Goal: Task Accomplishment & Management: Complete application form

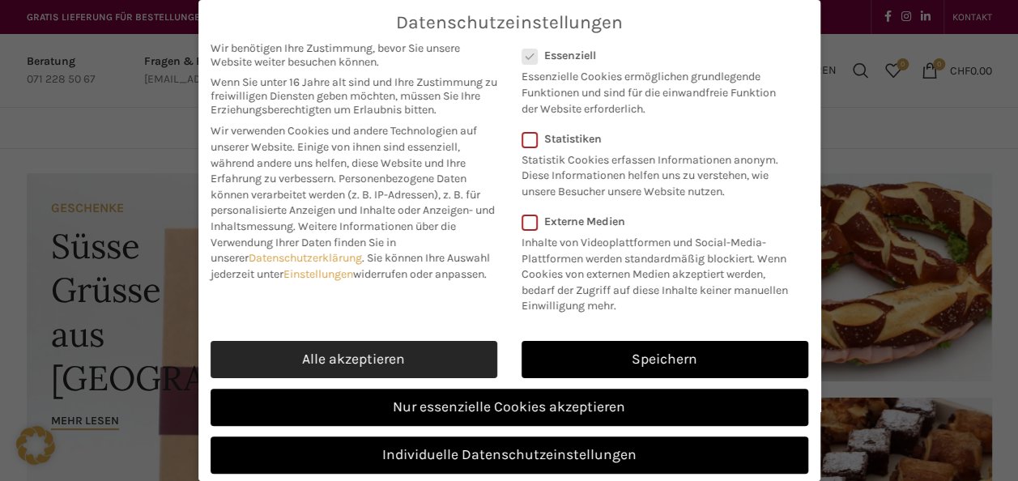
click at [371, 378] on link "Alle akzeptieren" at bounding box center [354, 359] width 287 height 37
checkbox input "true"
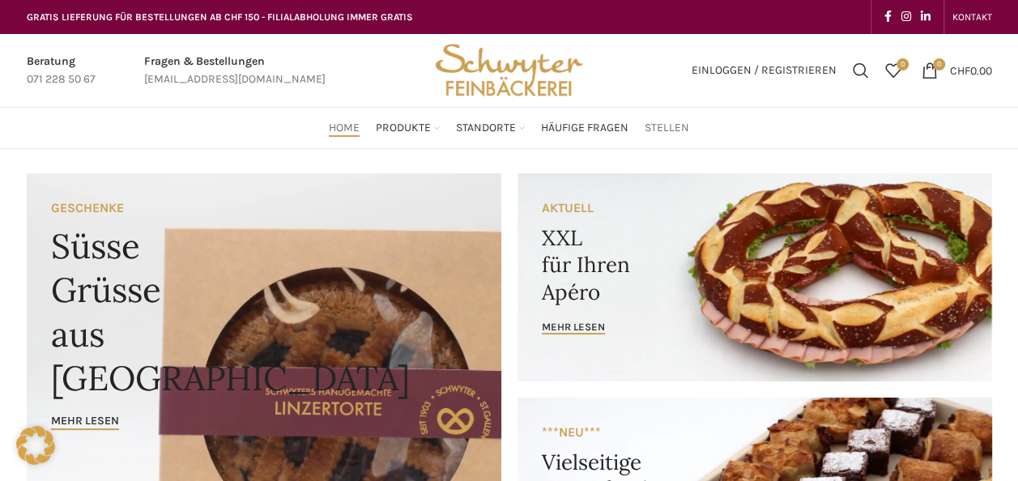
click at [655, 122] on span "Stellen" at bounding box center [667, 128] width 45 height 15
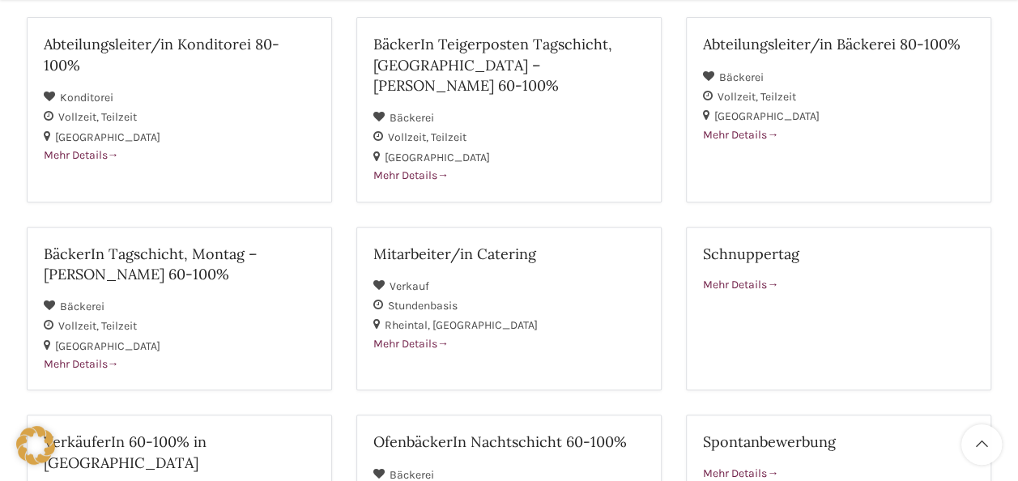
scroll to position [298, 0]
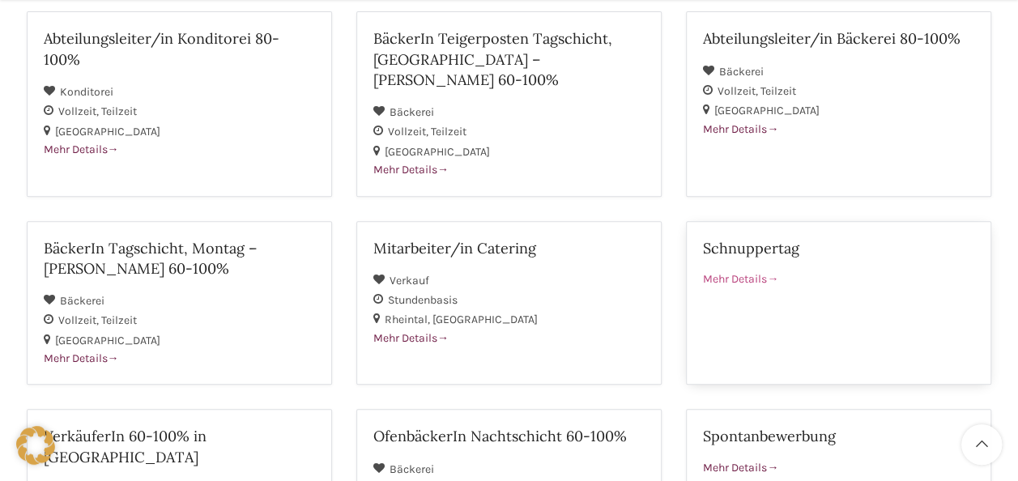
click at [775, 275] on link "Schnuppertag Mehr Details" at bounding box center [838, 303] width 305 height 164
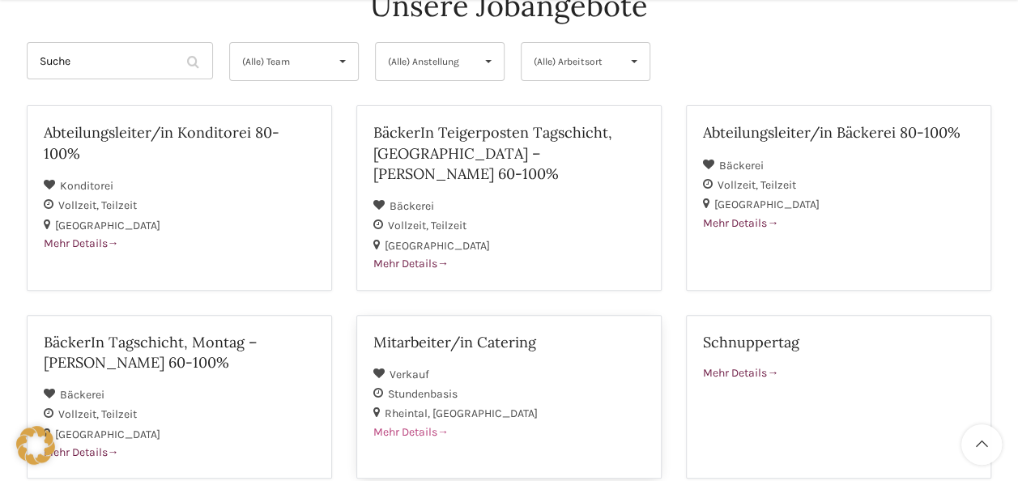
scroll to position [206, 0]
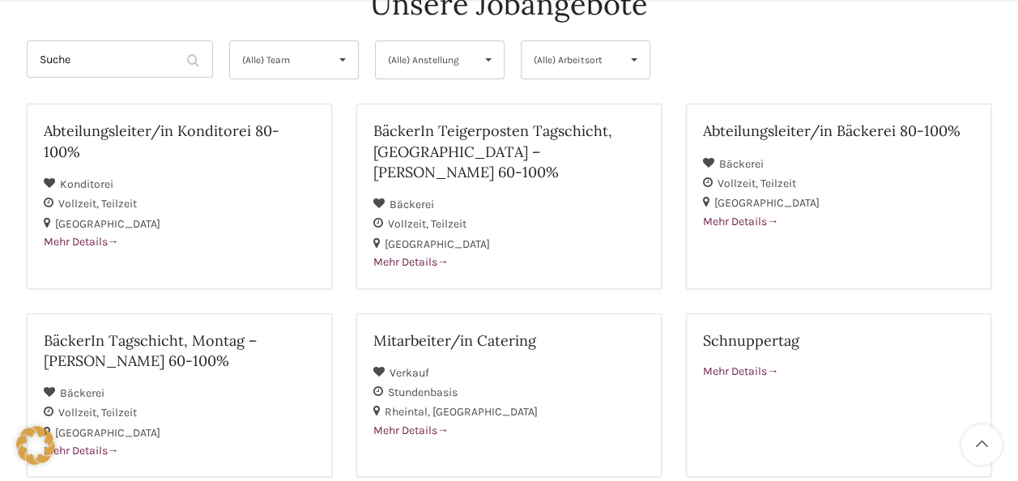
click at [483, 62] on span "▾" at bounding box center [488, 59] width 31 height 37
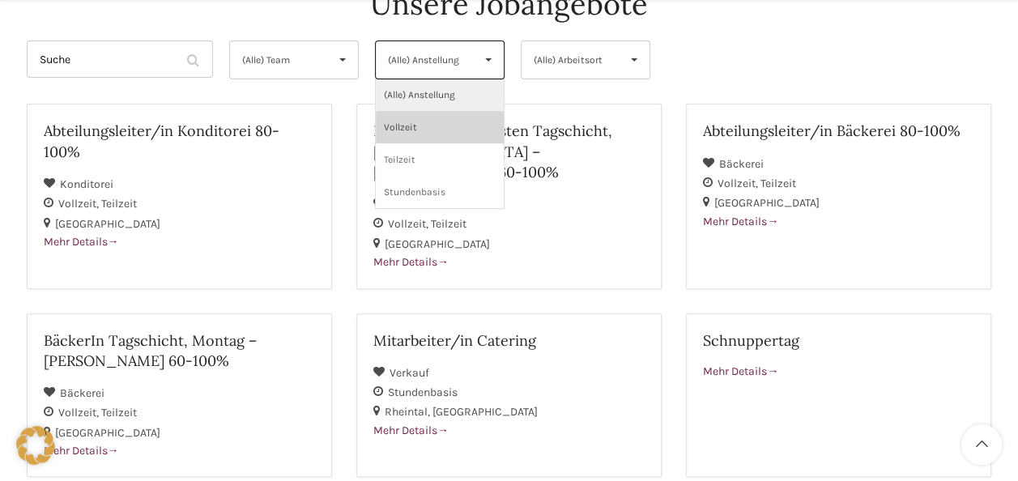
click at [433, 112] on li "Vollzeit" at bounding box center [440, 127] width 128 height 32
select select "139"
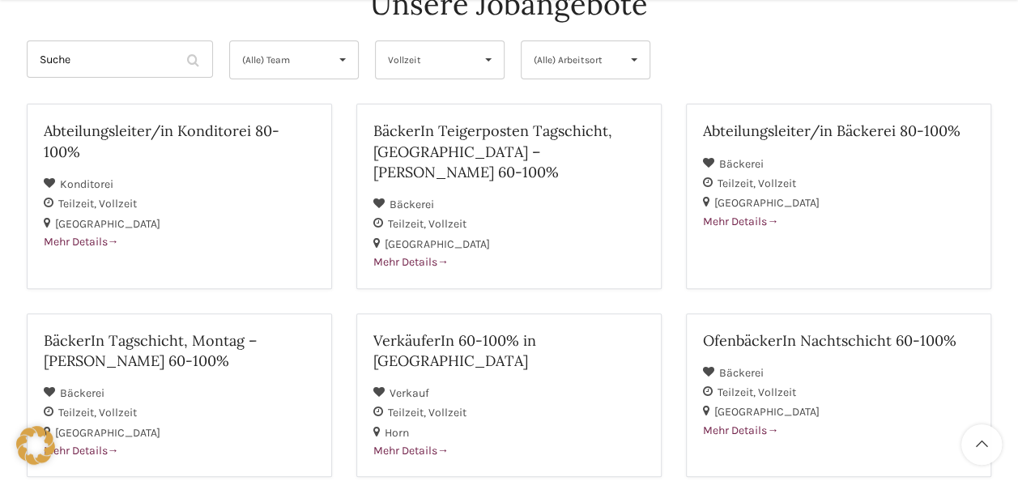
click at [341, 104] on div "Abteilungsleiter/in Konditorei 80-100% Konditorei Teilzeit Vollzeit St. Gallen …" at bounding box center [510, 303] width 990 height 398
click at [341, 60] on span "▾" at bounding box center [342, 59] width 31 height 37
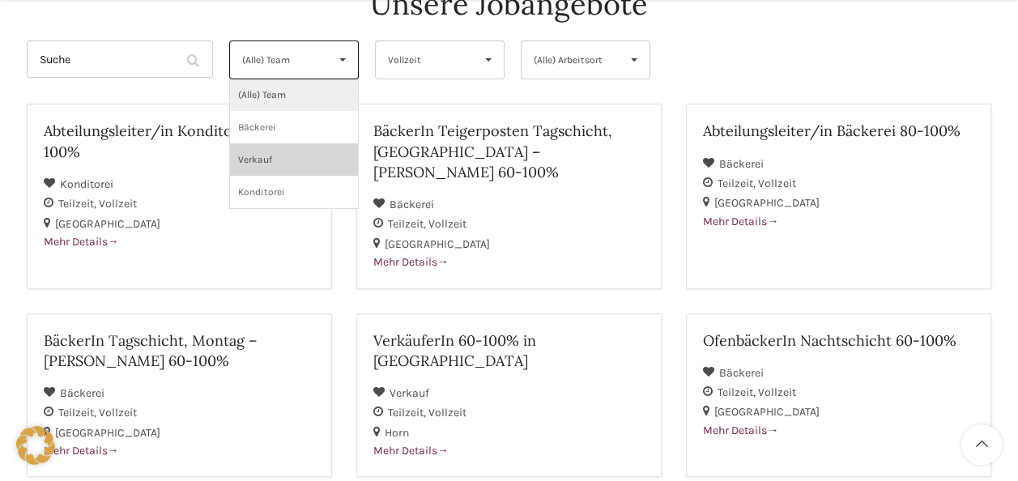
click at [280, 153] on li "Verkauf" at bounding box center [294, 159] width 128 height 32
select select "134"
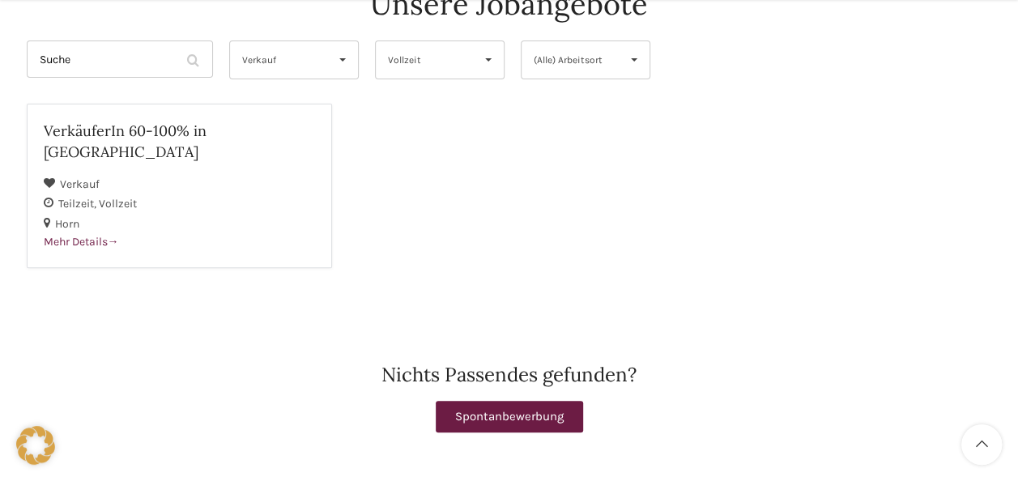
click at [619, 41] on span "▾" at bounding box center [634, 59] width 31 height 37
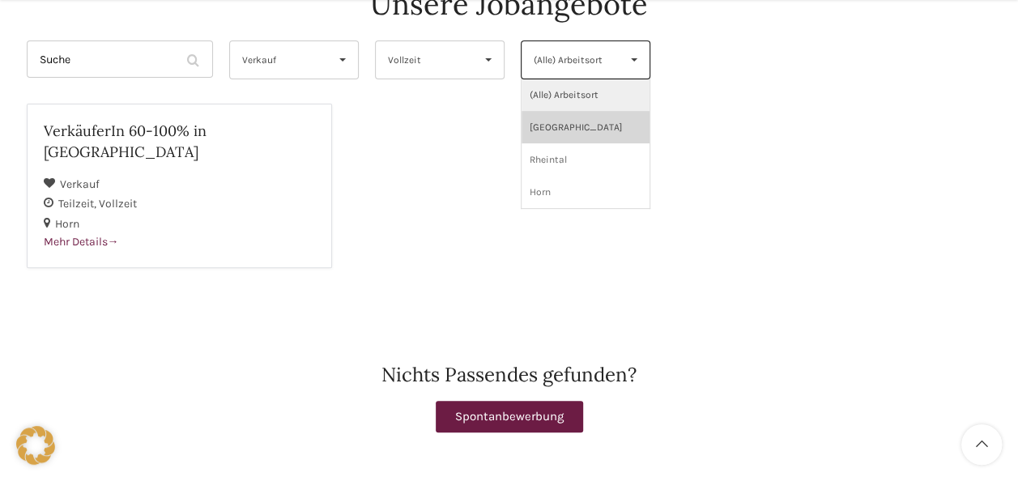
click at [629, 128] on li "St. Gallen" at bounding box center [586, 127] width 128 height 32
select select "133"
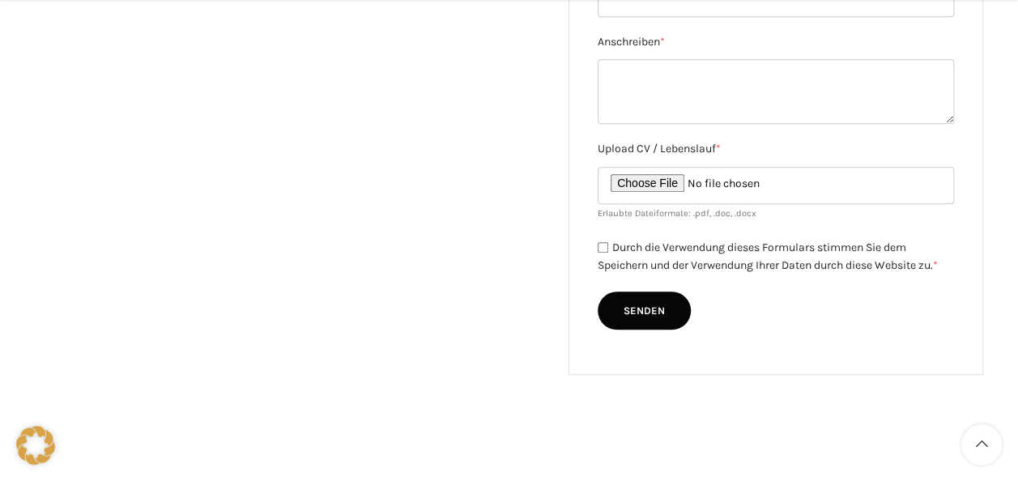
scroll to position [576, 0]
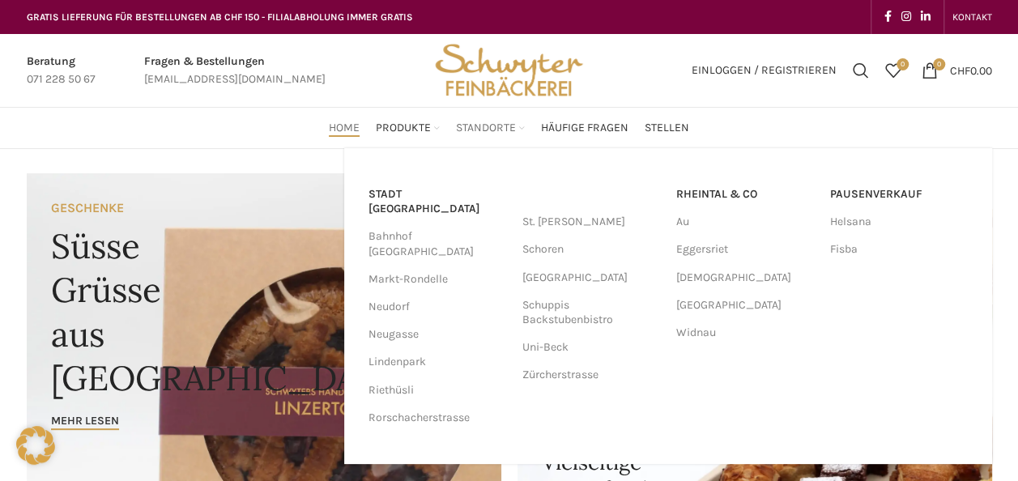
click at [475, 121] on span "Standorte" at bounding box center [486, 128] width 60 height 15
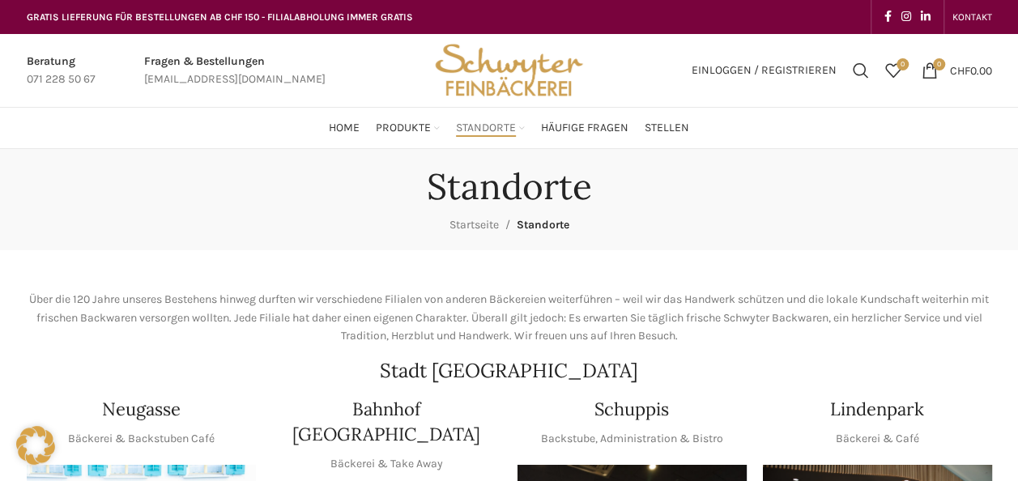
click at [476, 124] on span "Standorte" at bounding box center [486, 128] width 60 height 15
click at [510, 130] on span "Standorte" at bounding box center [486, 128] width 60 height 15
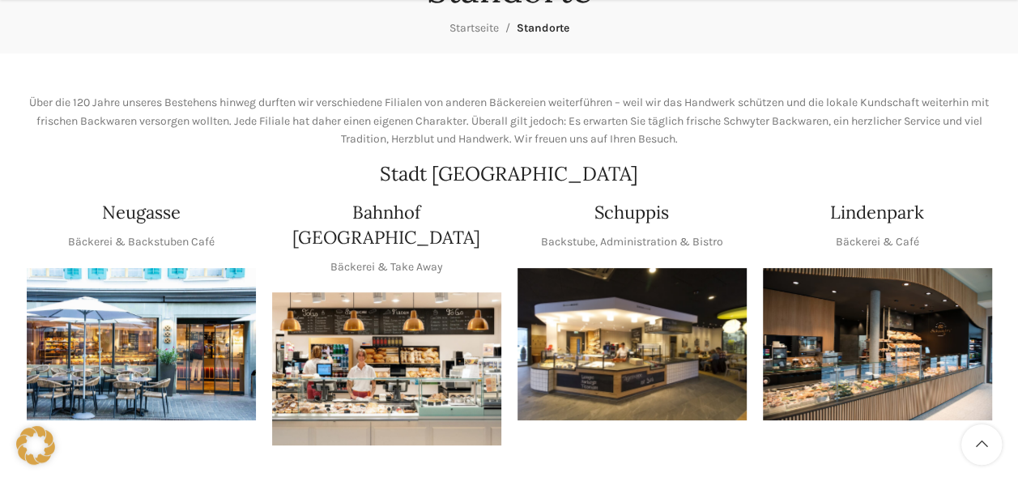
scroll to position [209, 0]
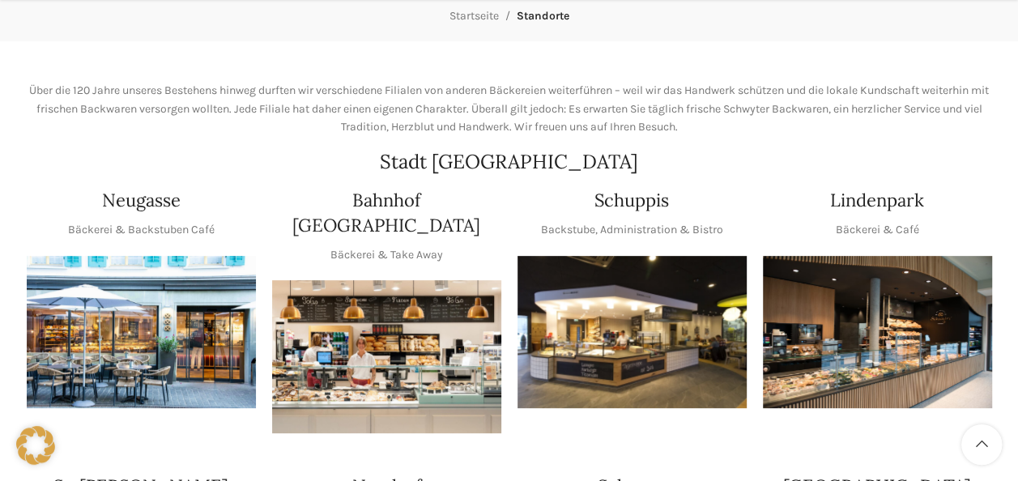
click at [86, 339] on img "1 / 1" at bounding box center [141, 332] width 229 height 153
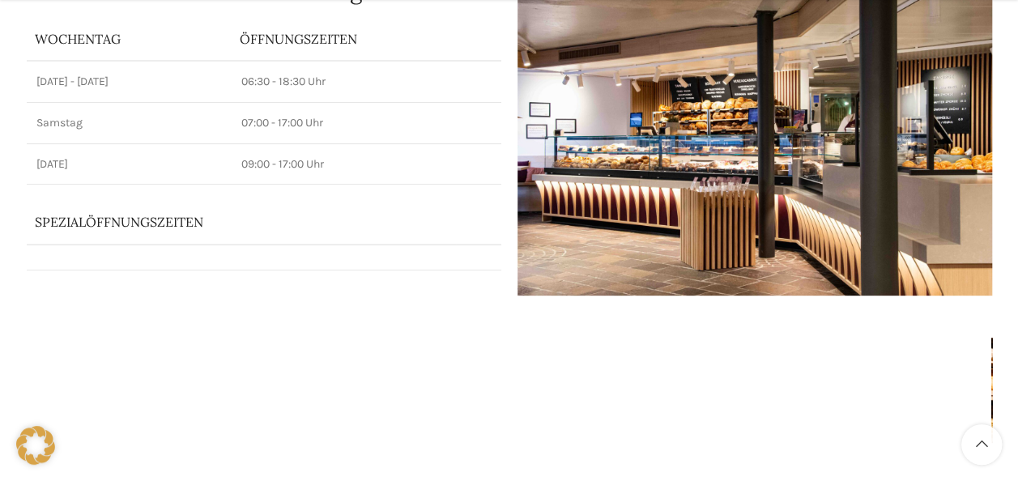
scroll to position [213, 0]
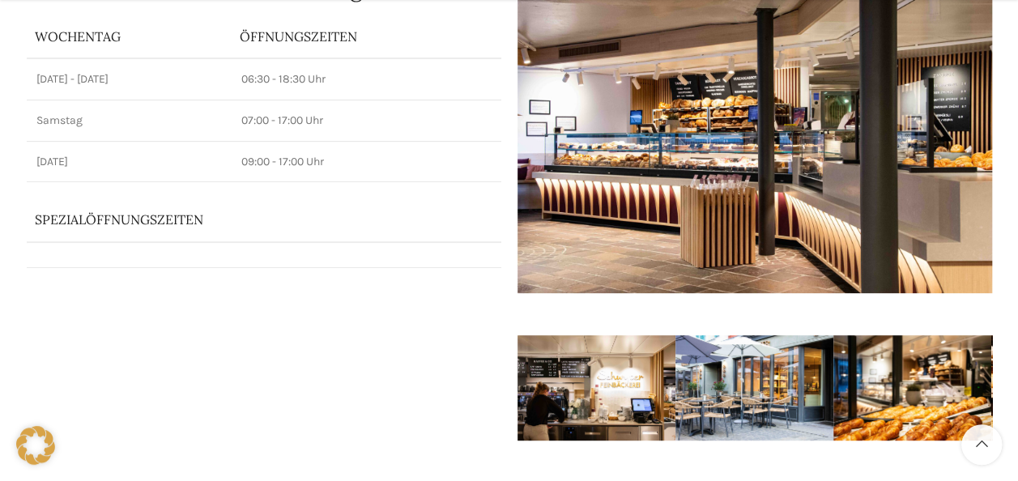
click at [71, 223] on p "Spezialöffnungszeiten" at bounding box center [241, 220] width 413 height 18
click at [108, 224] on p "Spezialöffnungszeiten" at bounding box center [241, 220] width 413 height 18
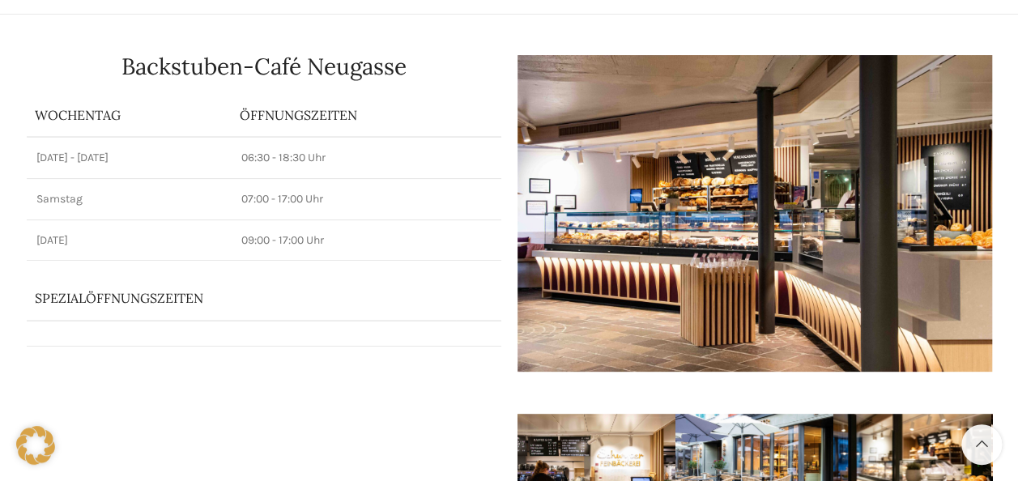
scroll to position [0, 0]
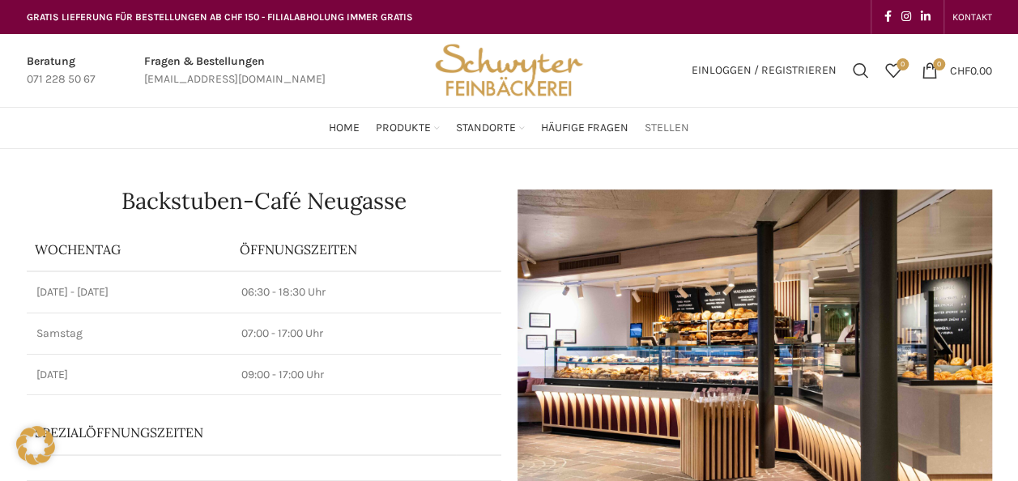
click at [656, 128] on span "Stellen" at bounding box center [667, 128] width 45 height 15
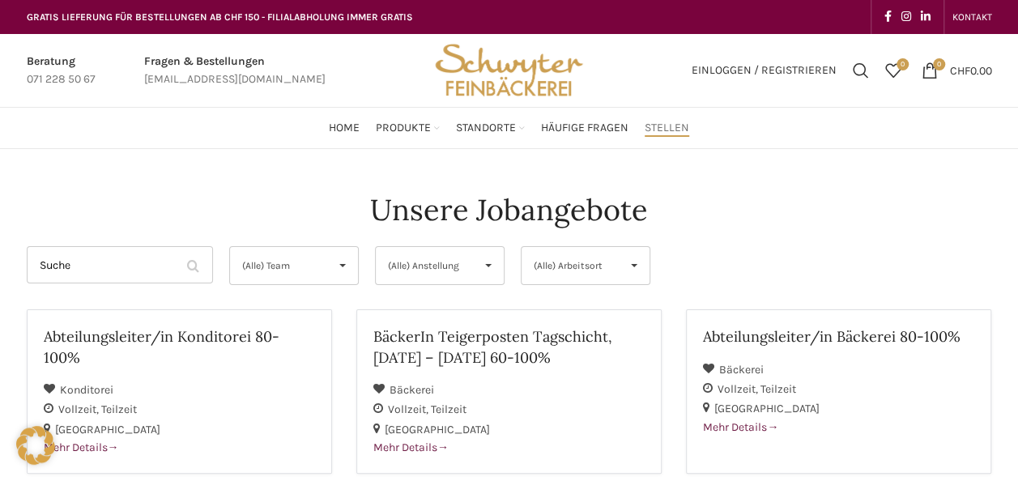
click at [625, 267] on span "▾" at bounding box center [634, 265] width 31 height 37
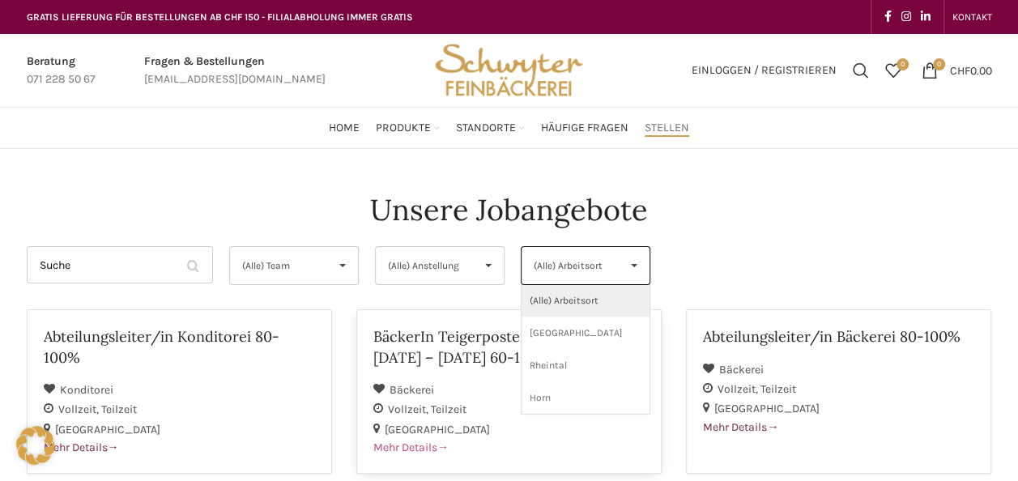
click at [587, 332] on li "St. Gallen" at bounding box center [586, 333] width 128 height 32
select select "133"
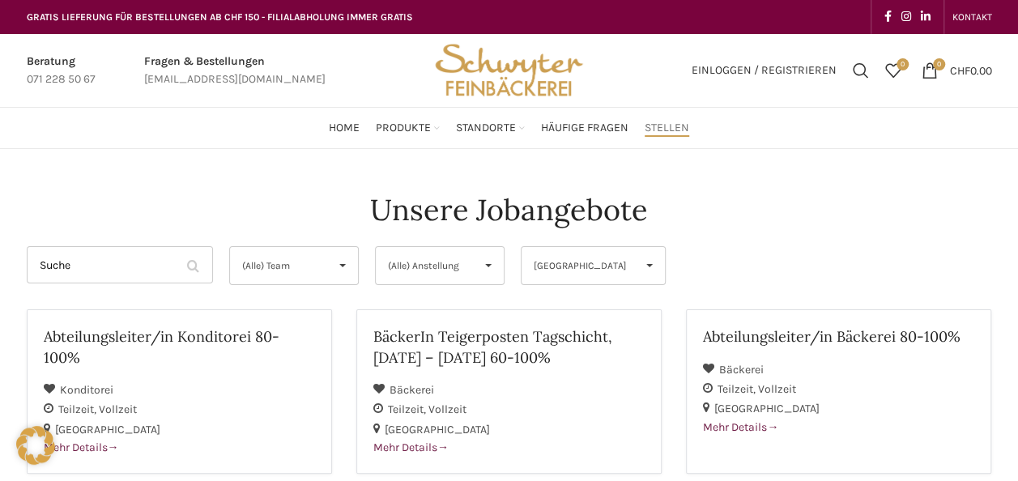
click at [441, 262] on span "(Alle) Anstellung" at bounding box center [426, 265] width 77 height 37
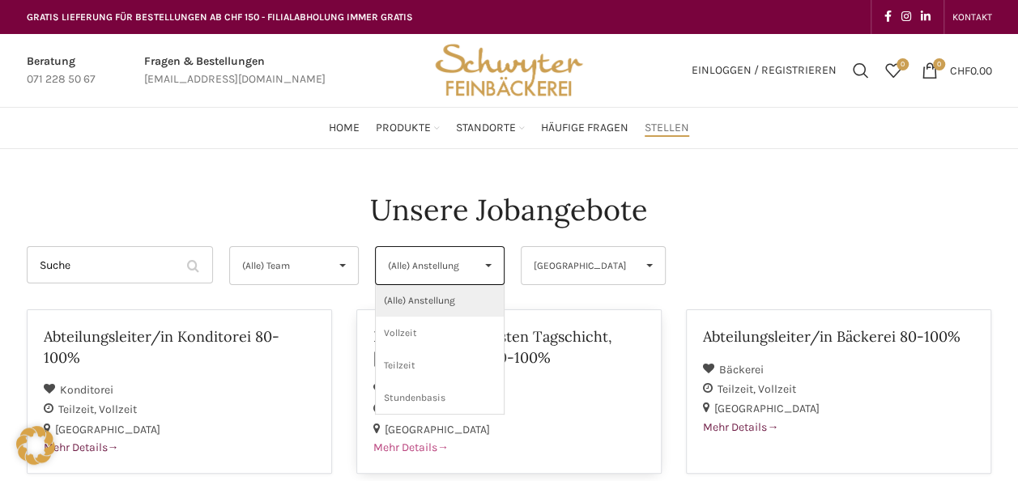
click at [422, 340] on li "Vollzeit" at bounding box center [440, 333] width 128 height 32
select select "139"
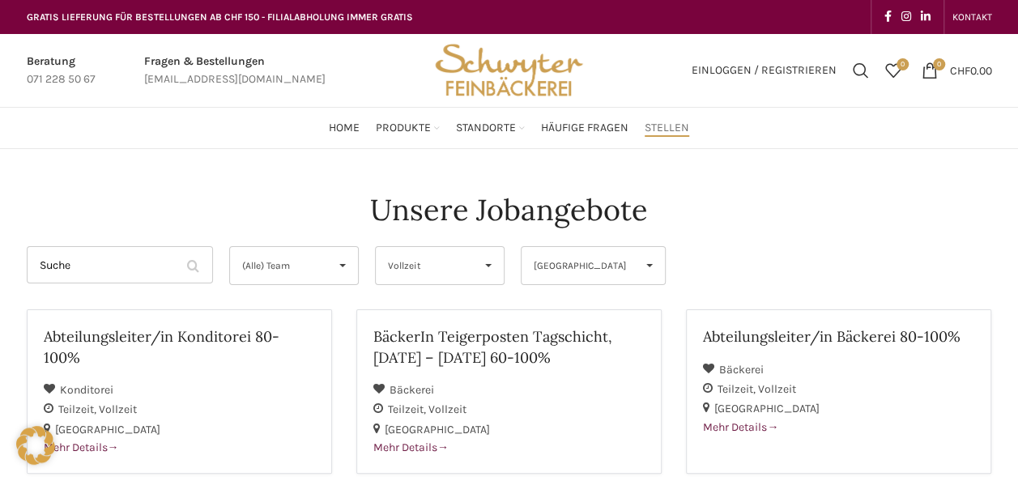
click at [329, 269] on span "▾" at bounding box center [342, 265] width 31 height 37
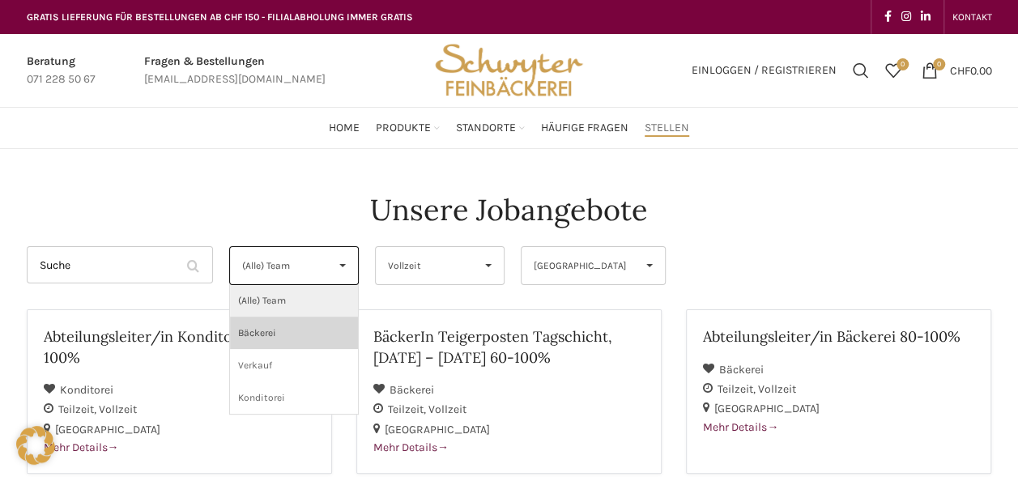
click at [292, 334] on li "Bäckerei" at bounding box center [294, 333] width 128 height 32
select select "132"
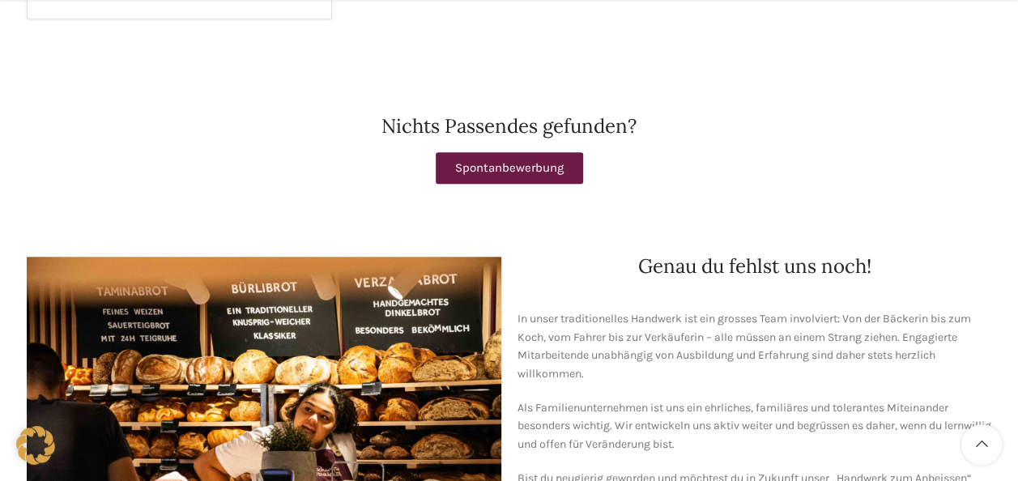
scroll to position [625, 0]
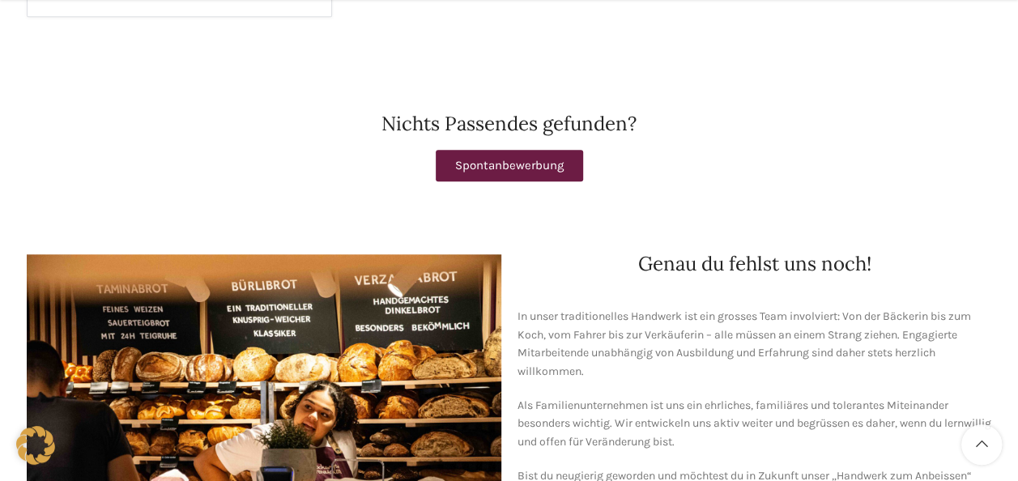
click at [523, 164] on span "Spontanbewerbung" at bounding box center [509, 166] width 109 height 12
click at [759, 282] on div "Genau du fehlst uns noch! In unser traditionelles Handwerk ist ein grosses Team…" at bounding box center [755, 412] width 491 height 333
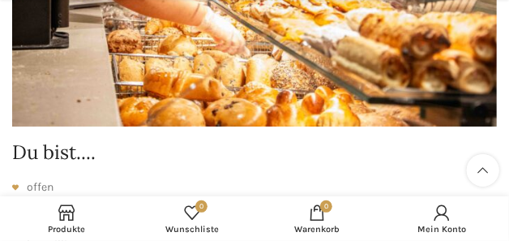
scroll to position [3236, 0]
